Goal: Task Accomplishment & Management: Use online tool/utility

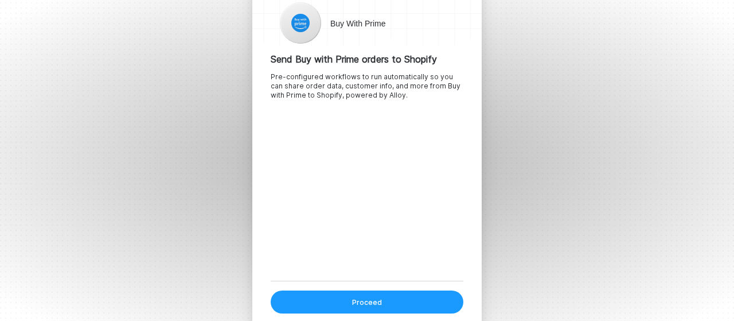
click at [390, 305] on button "Proceed" at bounding box center [367, 301] width 193 height 23
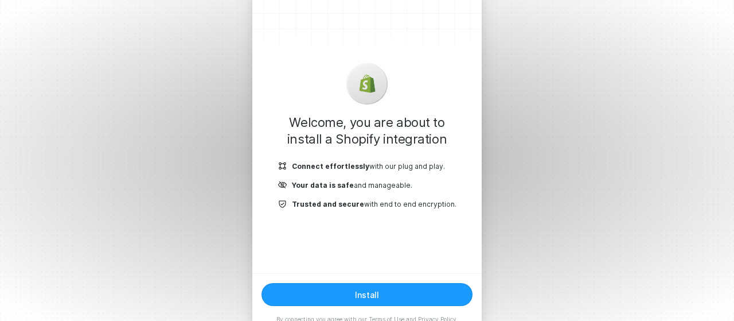
click at [383, 291] on button "Install" at bounding box center [367, 294] width 211 height 23
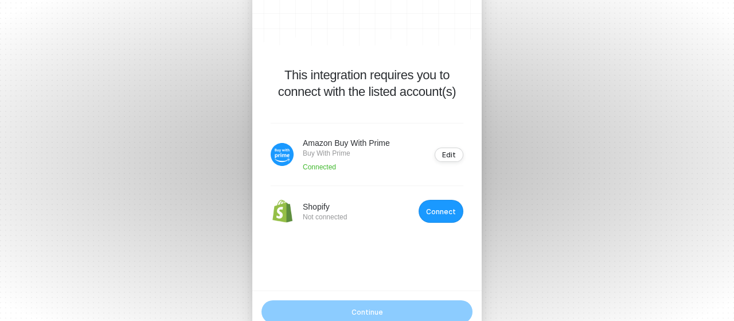
click at [448, 209] on div "Connect" at bounding box center [441, 211] width 30 height 9
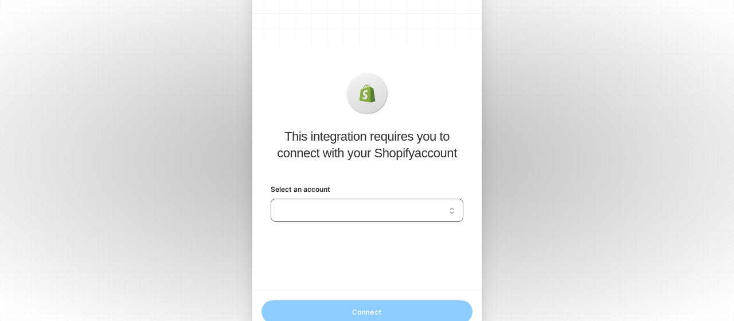
click at [406, 206] on input "Select an account" at bounding box center [367, 210] width 179 height 18
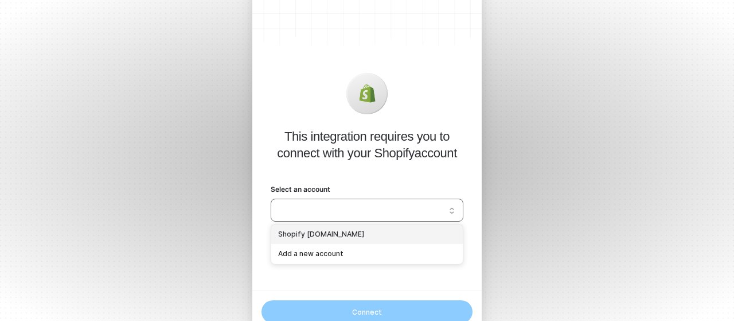
click at [381, 234] on div "Shopify filteroutlet.myshopify.com" at bounding box center [367, 234] width 178 height 11
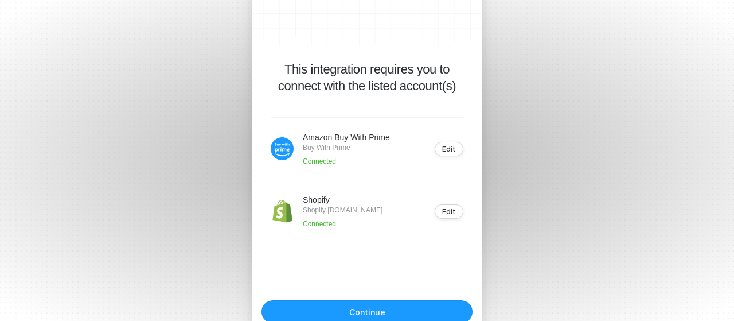
click at [399, 309] on button "Continue" at bounding box center [367, 311] width 211 height 23
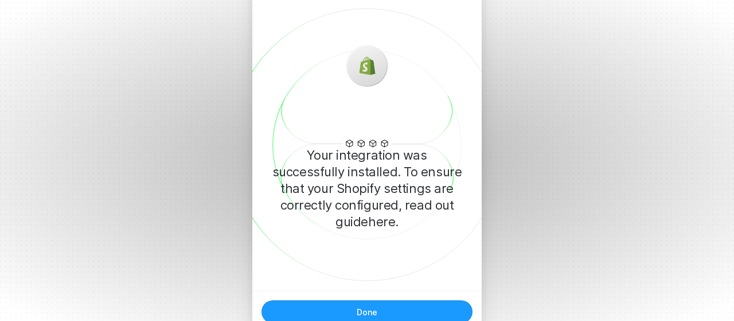
click at [383, 308] on button "Done" at bounding box center [367, 311] width 211 height 23
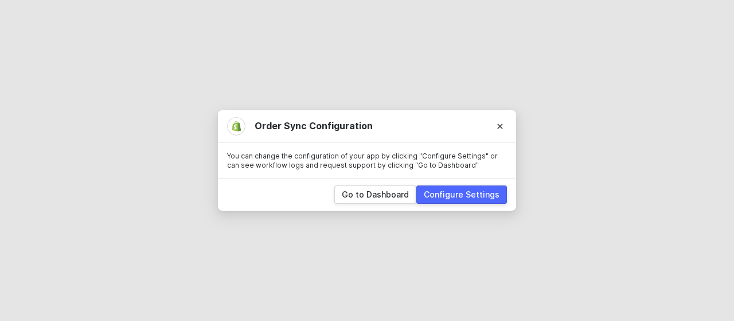
click at [471, 195] on div "Configure Settings" at bounding box center [462, 194] width 76 height 11
click at [374, 193] on div "Go to Dashboard" at bounding box center [375, 194] width 67 height 11
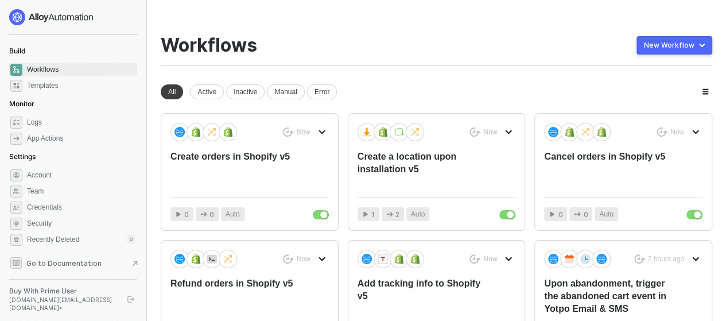
click at [656, 45] on div "New Workflow" at bounding box center [669, 45] width 50 height 9
click at [685, 68] on div "Start From Template" at bounding box center [650, 68] width 106 height 11
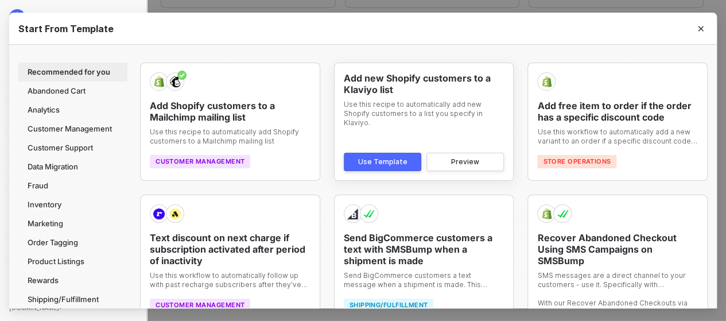
scroll to position [103, 0]
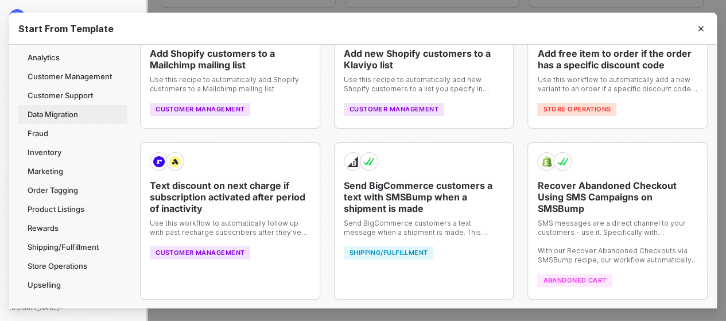
click at [91, 115] on div "Data Migration" at bounding box center [72, 114] width 109 height 19
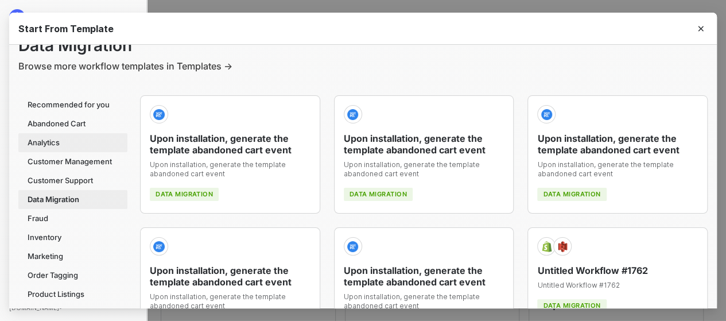
scroll to position [0, 0]
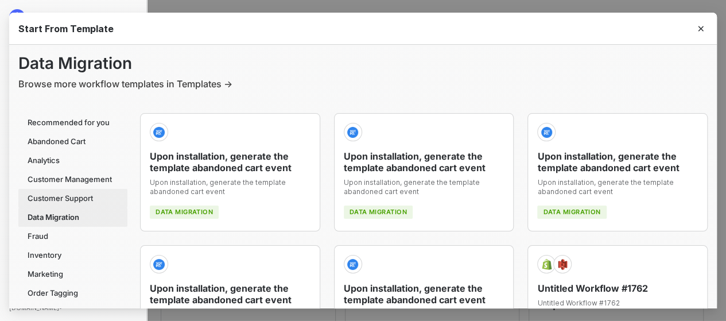
click at [84, 197] on div "Customer Support" at bounding box center [72, 198] width 109 height 19
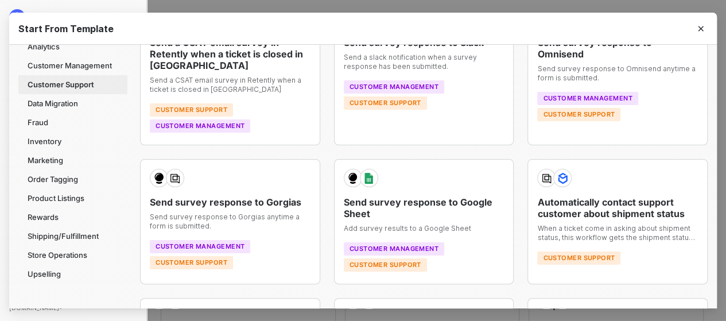
scroll to position [115, 0]
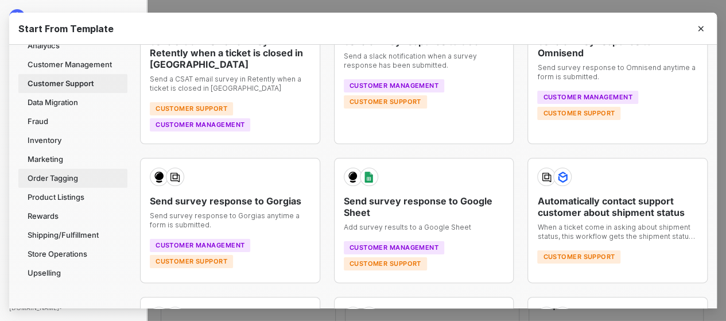
click at [79, 177] on div "Order Tagging" at bounding box center [72, 178] width 109 height 19
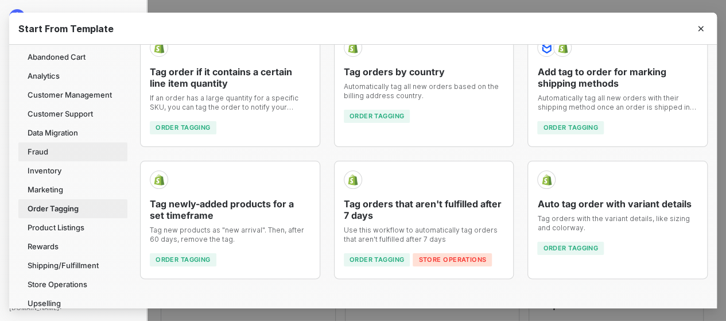
scroll to position [98, 0]
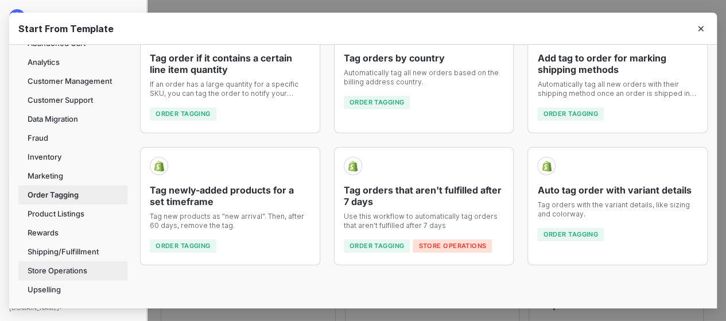
click at [60, 271] on div "Store Operations" at bounding box center [72, 270] width 109 height 19
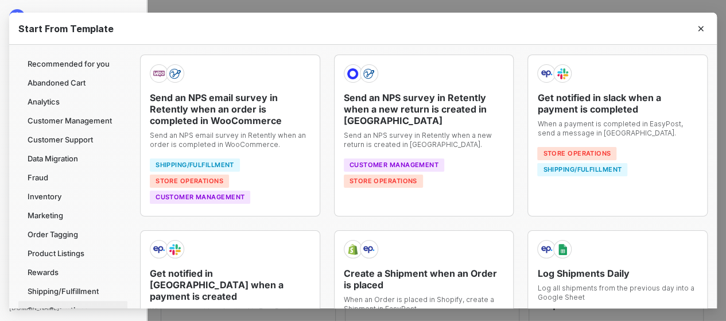
scroll to position [41, 0]
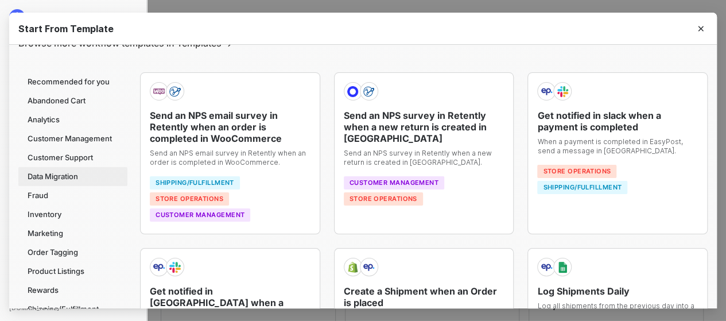
click at [46, 174] on div "Data Migration" at bounding box center [72, 176] width 109 height 19
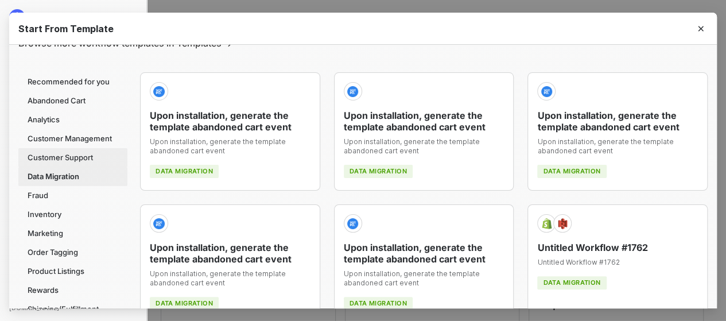
click at [56, 155] on div "Customer Support" at bounding box center [72, 157] width 109 height 19
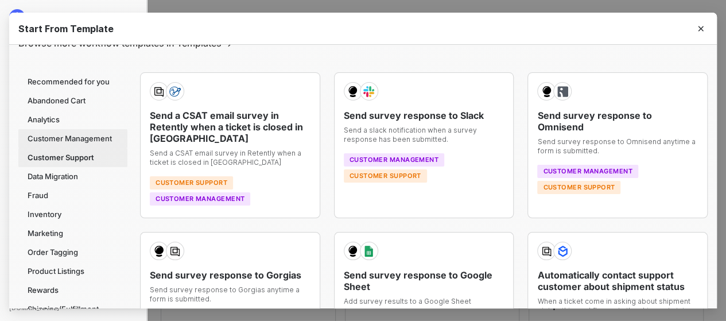
click at [44, 138] on div "Customer Management" at bounding box center [72, 138] width 109 height 19
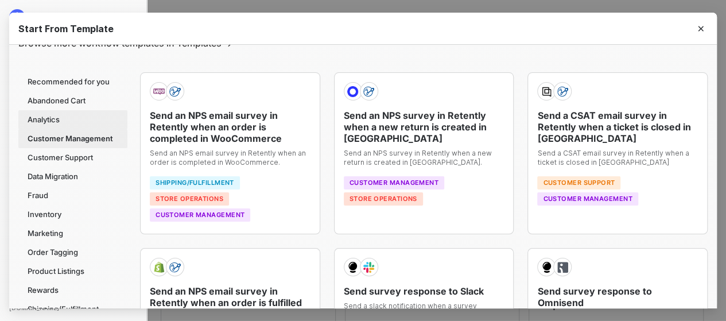
click at [40, 111] on div "Analytics" at bounding box center [72, 119] width 109 height 19
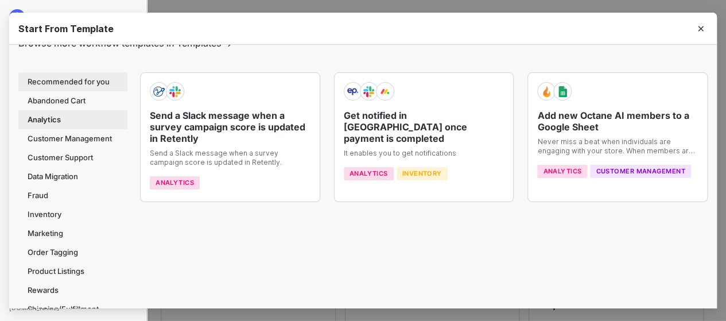
click at [56, 79] on div "Recommended for you" at bounding box center [72, 81] width 109 height 19
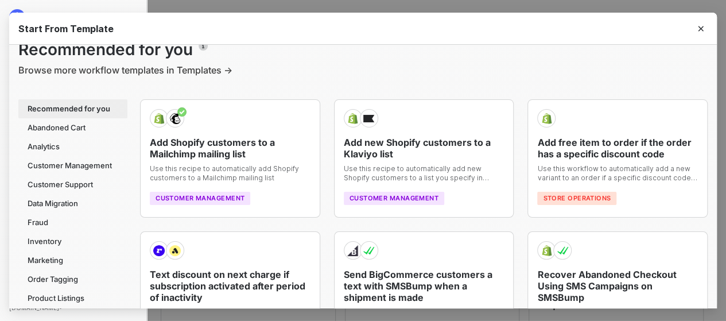
scroll to position [0, 0]
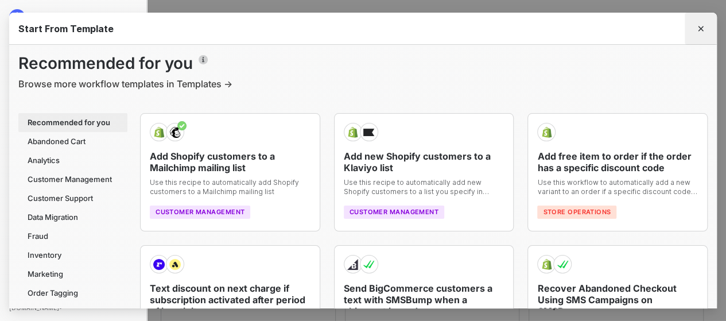
click at [705, 24] on button "Close" at bounding box center [700, 29] width 18 height 18
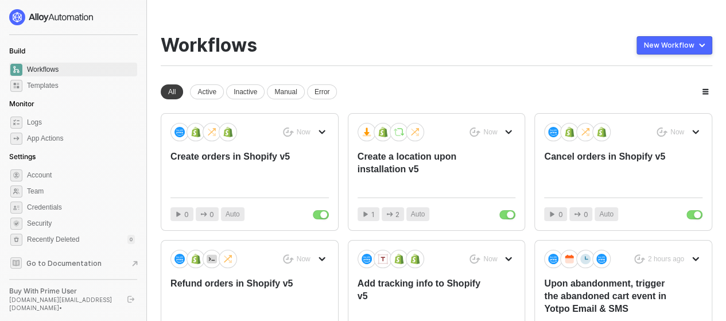
click at [428, 53] on div "Workflows New Workflow" at bounding box center [436, 50] width 551 height 32
click at [698, 38] on button "New Workflow" at bounding box center [674, 45] width 76 height 18
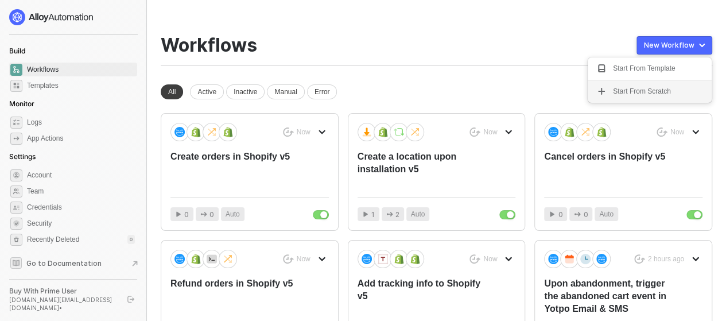
click at [647, 94] on div "Start From Scratch" at bounding box center [642, 91] width 58 height 11
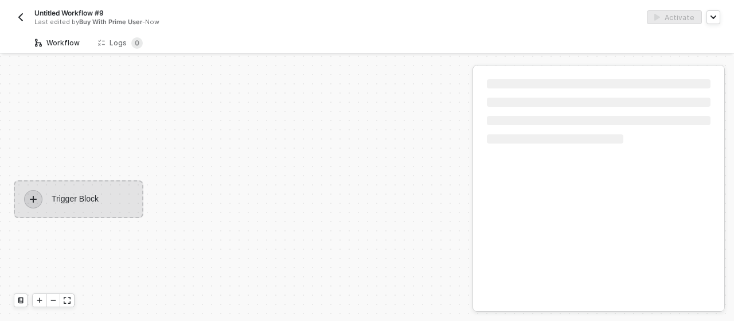
scroll to position [21, 0]
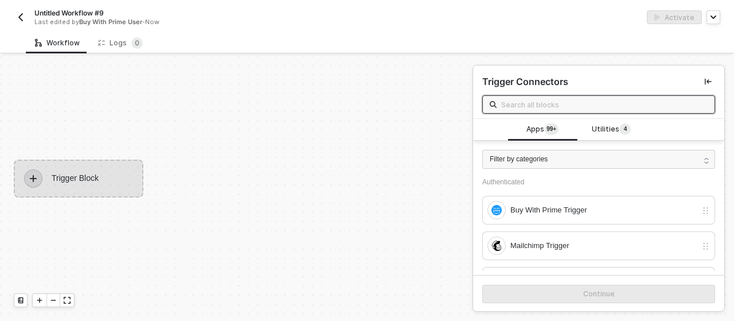
click at [20, 18] on img "button" at bounding box center [20, 17] width 9 height 9
